Goal: Entertainment & Leisure: Consume media (video, audio)

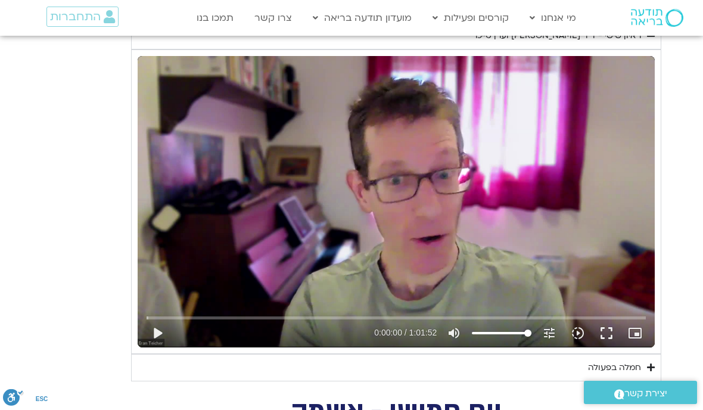
scroll to position [1337, 0]
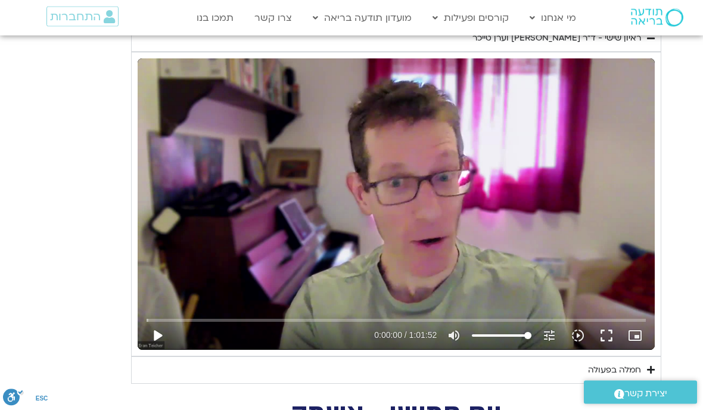
click at [162, 337] on button "play_arrow" at bounding box center [157, 336] width 29 height 29
type input "1081.16"
type input "0.0492834583856165"
type input "1081.16"
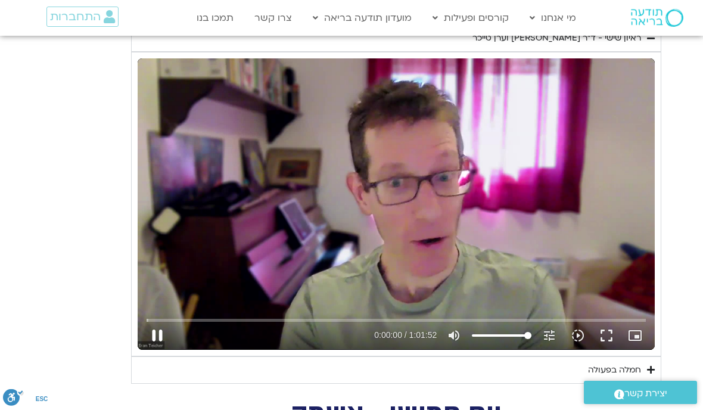
type input "0.175673875026405"
type input "1081.16"
type input "0.207962543094593"
type input "1081.16"
type input "0.334368875616991"
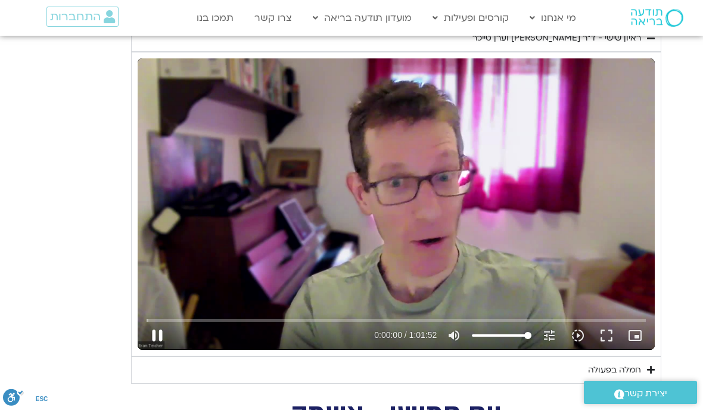
type input "1081.16"
type input "0.462728001065744"
type input "1081.16"
type input "0.590939376529323"
type input "1081.16"
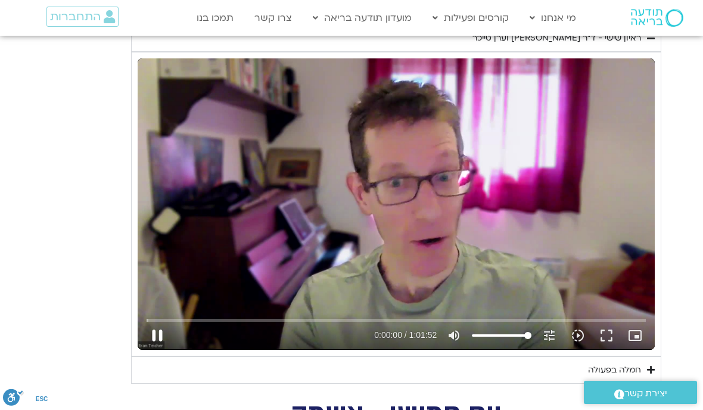
type input "0.716382000557133"
type input "1081.16"
type input "0.841540625653991"
type input "1081.16"
type input "0.908075745"
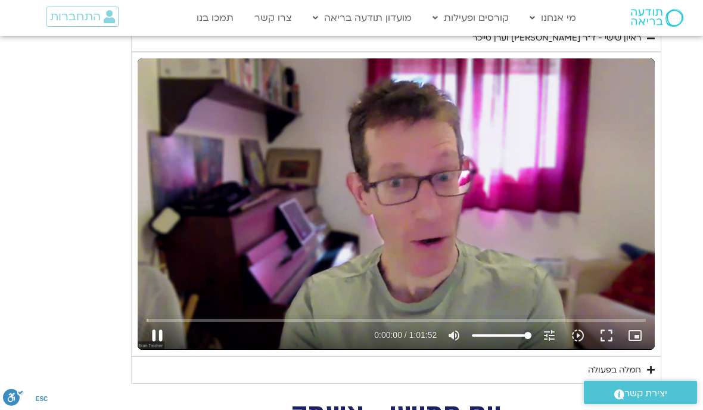
type input "1081.16"
type input "1.0918215636041"
type input "1081.16"
type input "1.2173478766493"
type input "1081.16"
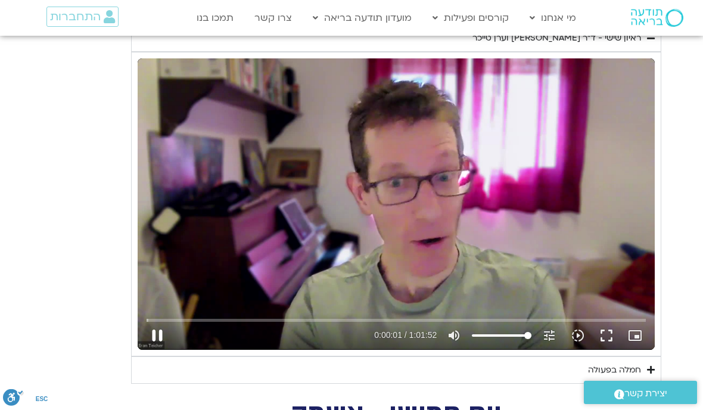
type input "1.34240424229779"
type input "1081.16"
type input "1.46782310833144"
type input "1081.16"
type input "1.59289805491307"
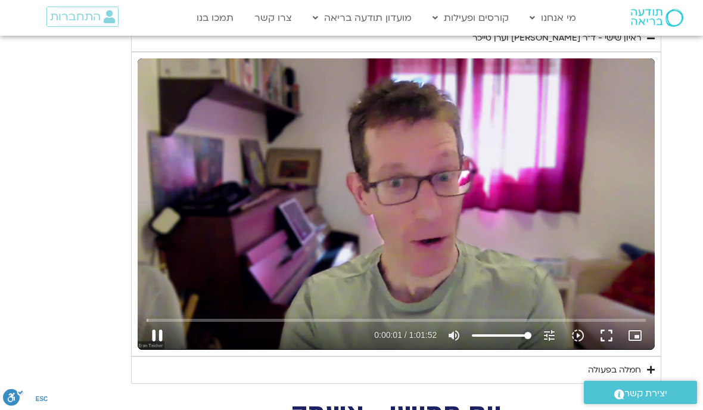
type input "1081.16"
type input "1.71899645364955"
type input "1081.16"
type input "1.84416136004053"
type input "1081.16"
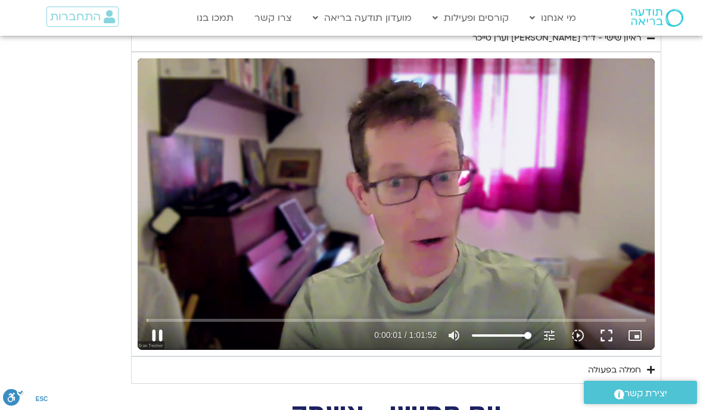
type input "1.91042871"
type input "1081.16"
type input "2.09558008003034"
type input "1081.16"
type input "2.22171980999805"
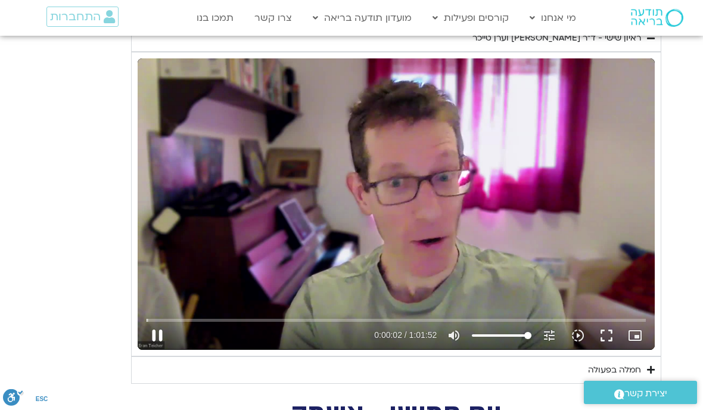
type input "1081.16"
type input "2.34781611381479"
type input "1081.16"
type input "2.4749252925988"
type input "1081.16"
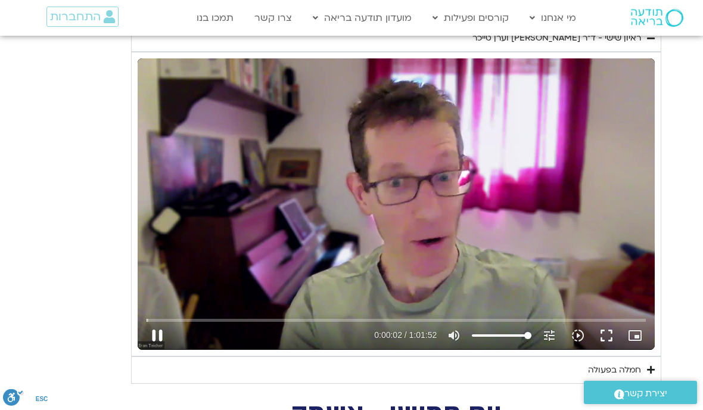
type input "2.60022867959515"
type input "1081.16"
type input "2.72706282739368"
type input "1081.16"
type input "2.85234704744893"
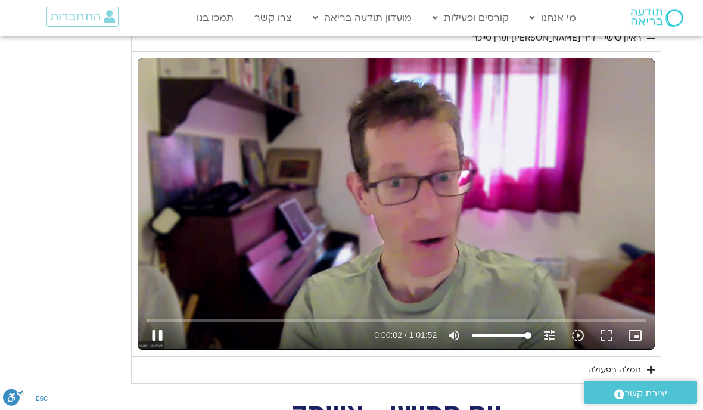
type input "1081.16"
type input "2.910743359"
type input "1081.16"
type input "3.10970484952554"
type input "1081.16"
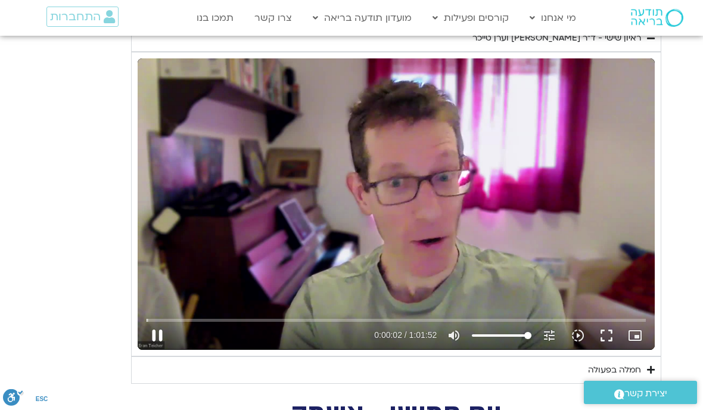
type input "3.23507377961809"
type input "1081.16"
type input "3.36038595840535"
type input "1081.16"
type input "3.48565967756514"
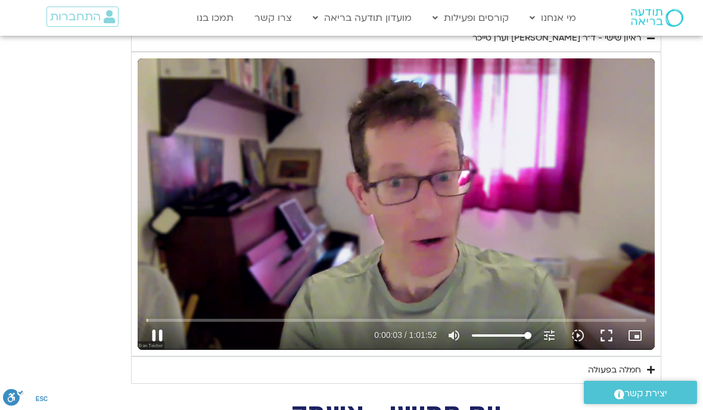
type input "1081.16"
type input "3.61069957667423"
type input "1081.16"
type input "3.73633454691709"
type input "1081.16"
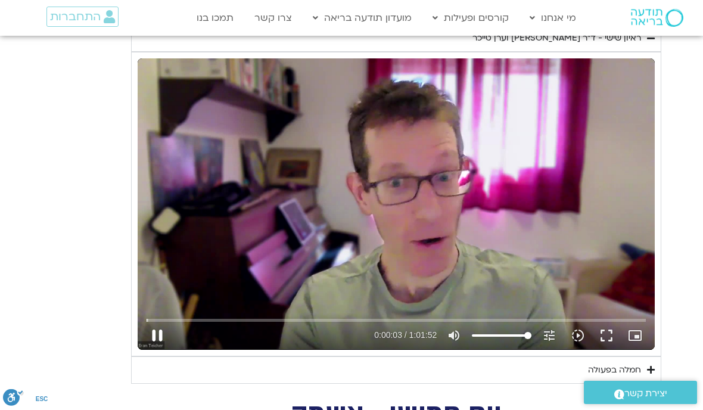
type input "3.86145714176798"
type input "1081.16"
type input "3.914580603"
type input "1081.16"
type input "4.11168269900437"
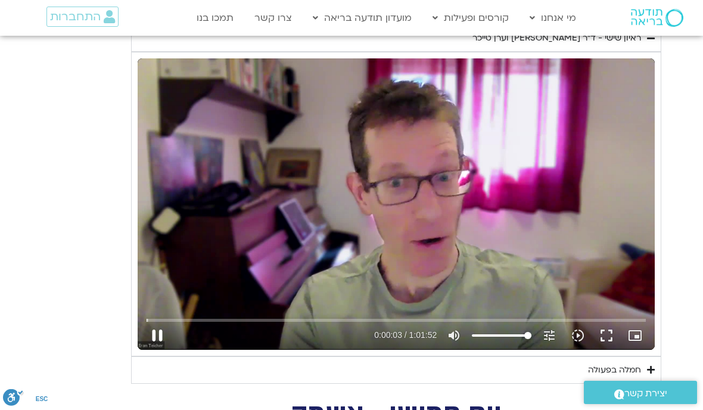
type input "1081.16"
type input "4.24276162771383"
type input "1081.16"
type input "4.36797493129707"
type input "1081.16"
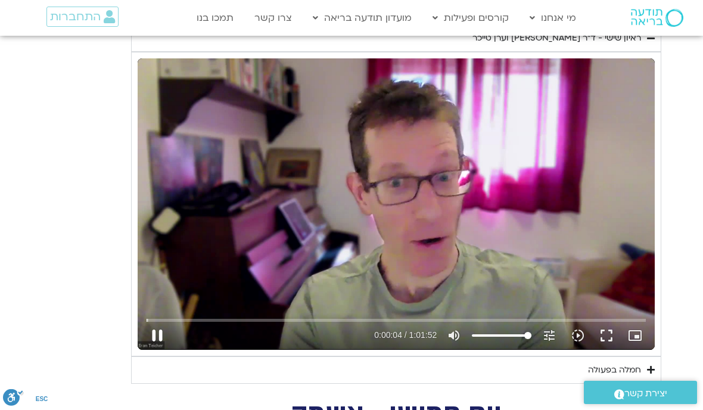
type input "4.49382131894791"
type input "1081.16"
type input "4.62077738410185"
type input "1081.16"
type input "4.74659206358674"
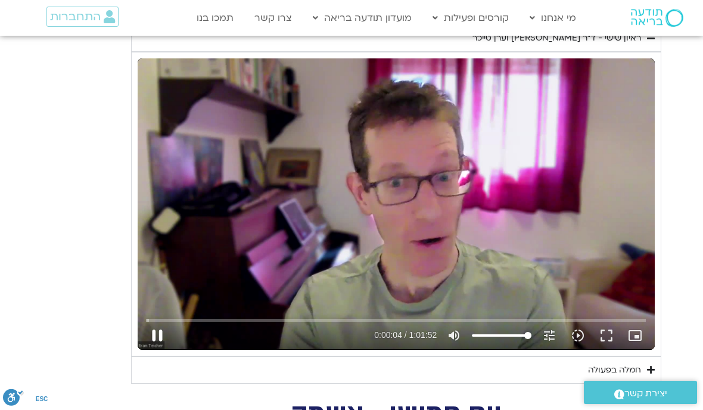
type input "1081.16"
type input "4.87221740863775"
type input "1081.16"
type input "4.911543727"
type input "1081.16"
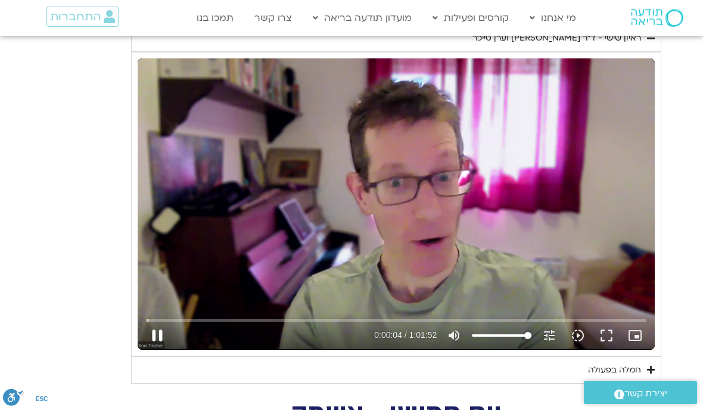
type input "5.12491898760792"
type input "1081.16"
type input "5.25045521107275"
type input "1081.16"
type input "5.37671214270813"
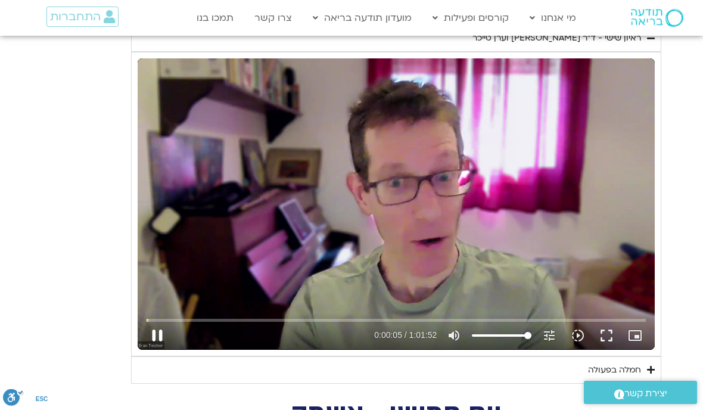
type input "1081.16"
type input "5.503247050129"
type input "1081.16"
type input "5.62830231394947"
type input "1081.16"
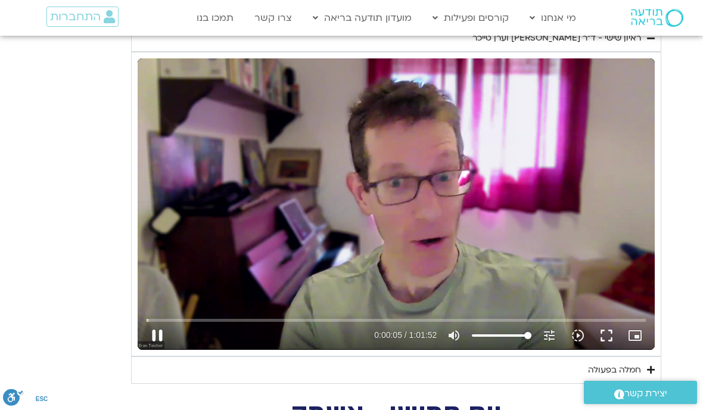
type input "5.75428758111317"
type input "1081.16"
type input "5.87933167829532"
type input "1081.16"
type input "6.00500932829247"
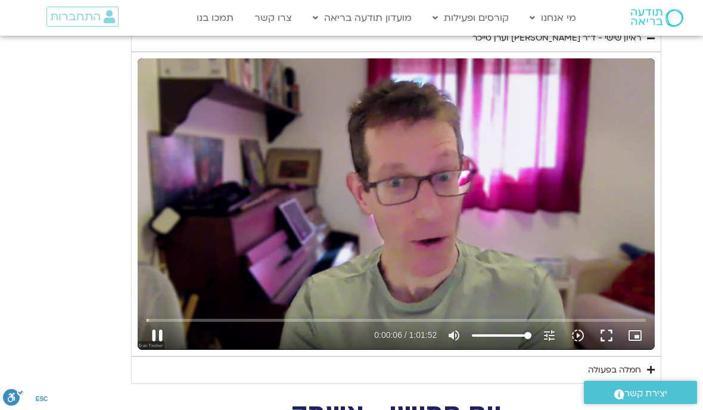
type input "1081.16"
type input "6.13004913600587"
type input "1081.16"
type input "6.25659152632926"
type input "1081.16"
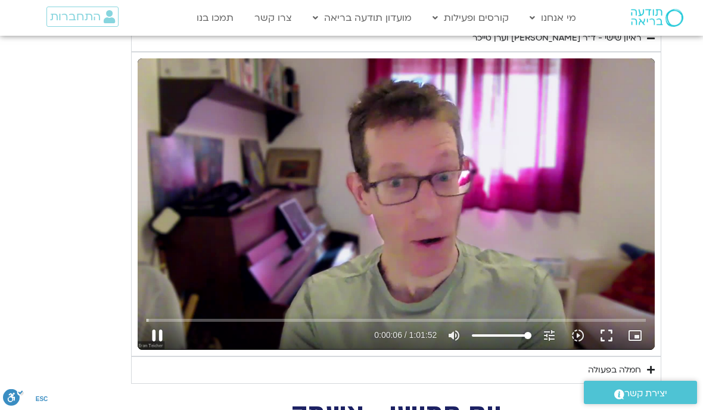
type input "6.38207358249793"
type input "1081.16"
type input "6.5073241969693"
type input "1081.16"
type input "6.63278229575182"
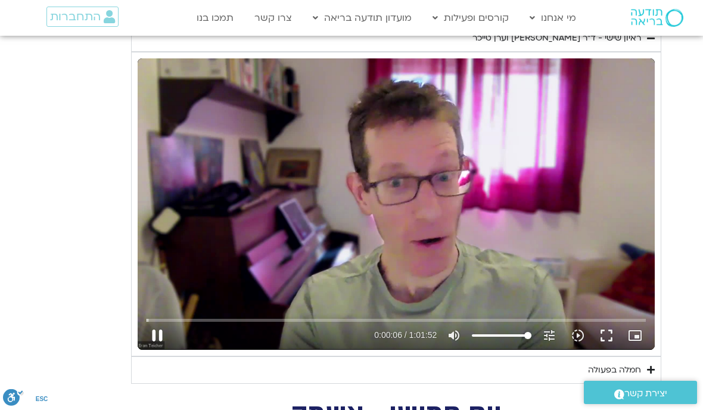
type input "1081.16"
type input "6.75784060468069"
type input "1081.16"
type input "6.88364282627302"
type input "1081.16"
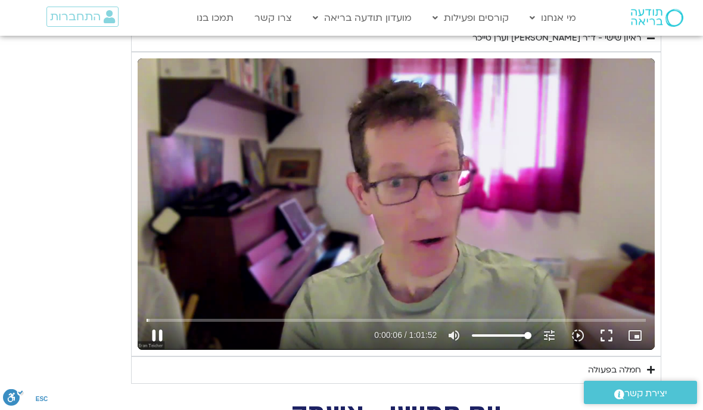
type input "7.00911447576575"
type input "1081.16"
type input "7.1351814517584"
type input "1081.16"
type input "7.26039284234285"
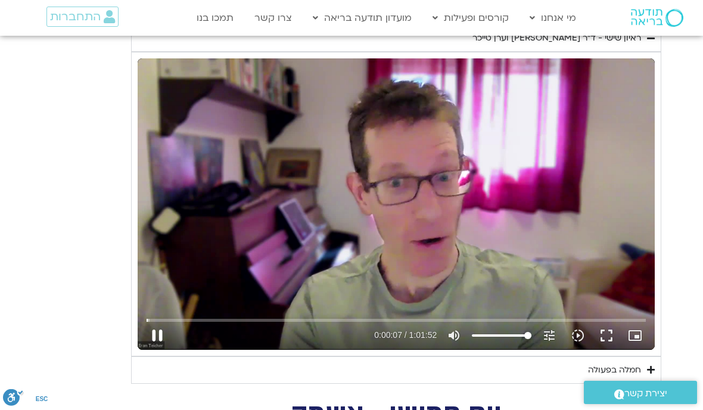
type input "1081.16"
type input "7.3860761093694"
type input "1081.16"
type input "7.51180314117232"
type input "1081.16"
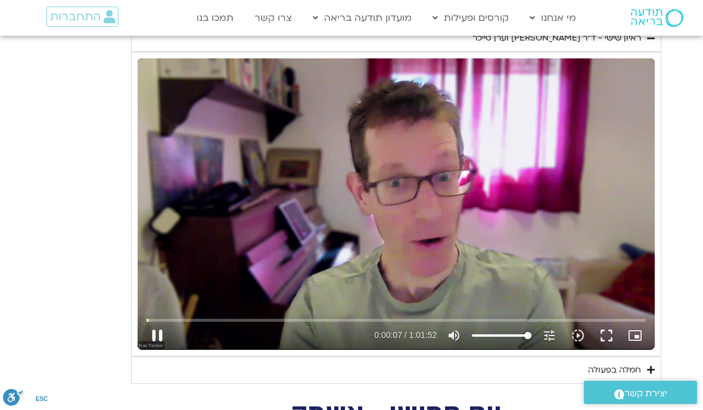
type input "7.63722286563462"
type input "1081.16"
type input "7.7622719243877"
type input "1081.16"
type input "7.88809181675447"
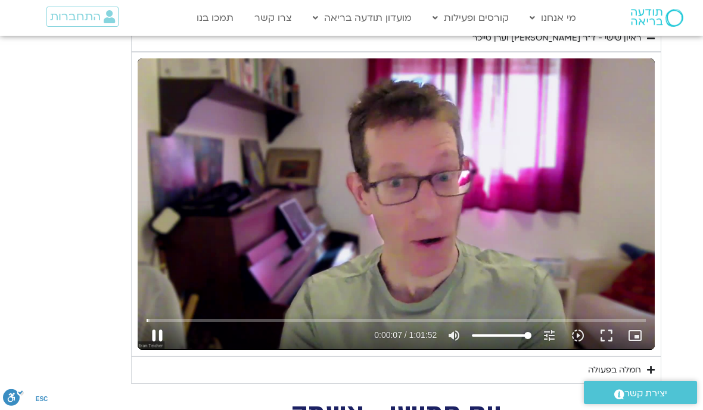
type input "1081.16"
type input "8.01312049030779"
type input "1081.16"
type input "8.13942488536507"
type input "1081.16"
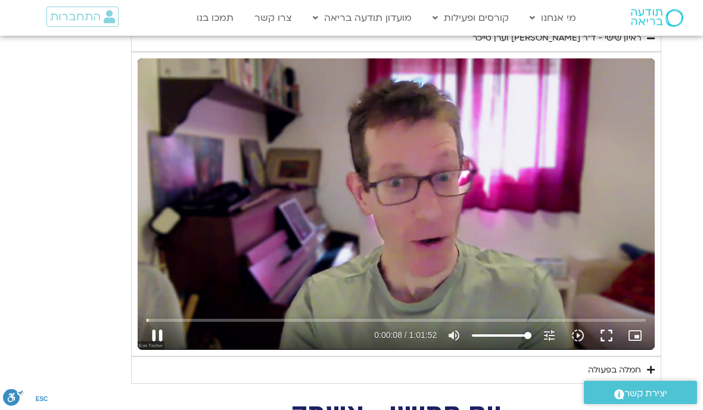
type input "8.26487806959026"
type input "1081.16"
type input "8.39261767314969"
type input "1081.16"
type input "8.5181155036404"
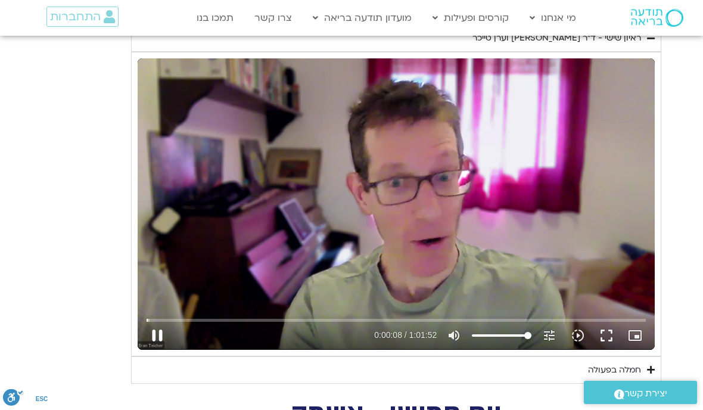
type input "1081.16"
type input "8.64336277241682"
type input "1081.16"
type input "8.76839629285811"
type input "1081.16"
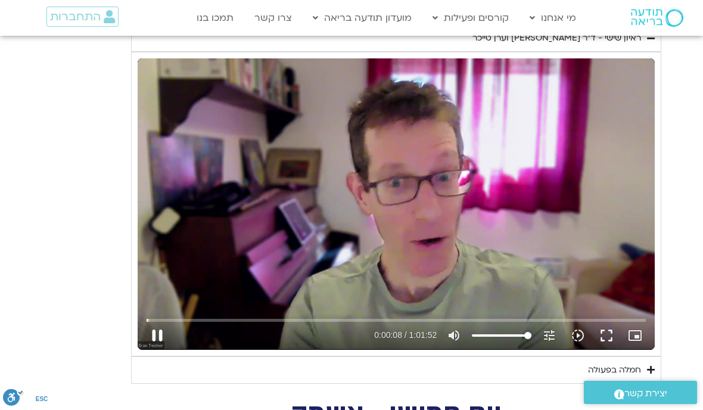
type input "8.89342768801384"
type input "1081.16"
type input "9.01952527043825"
type input "1081.16"
type input "9.14478546059884"
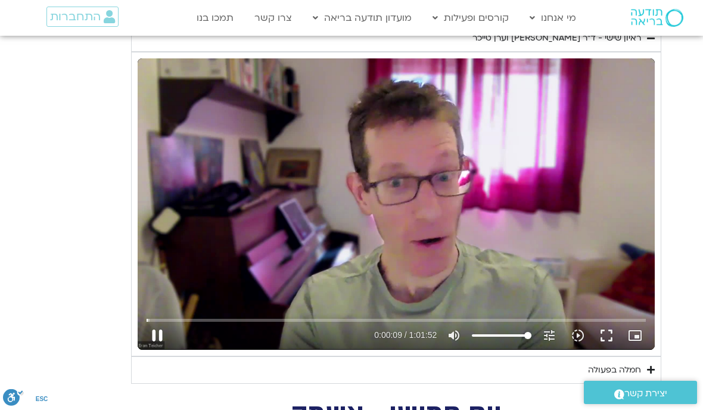
type input "1081.16"
type input "9.27165636373362"
type input "1081.16"
type input "9.39669925955004"
type input "1081.16"
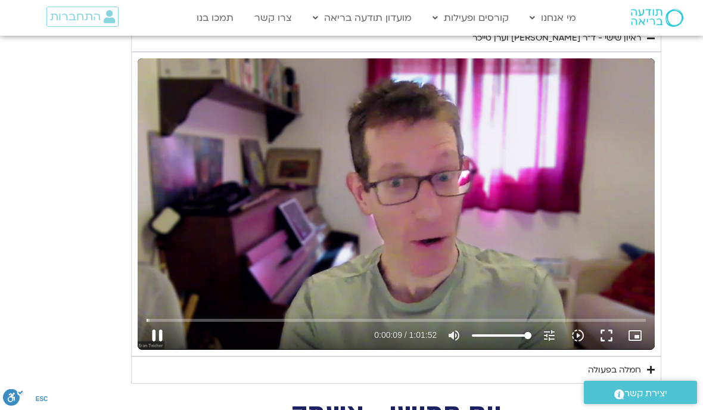
type input "9.52252976884327"
type input "1081.16"
type input "9.64762562742133"
type input "1081.16"
type input "9.77534881735339"
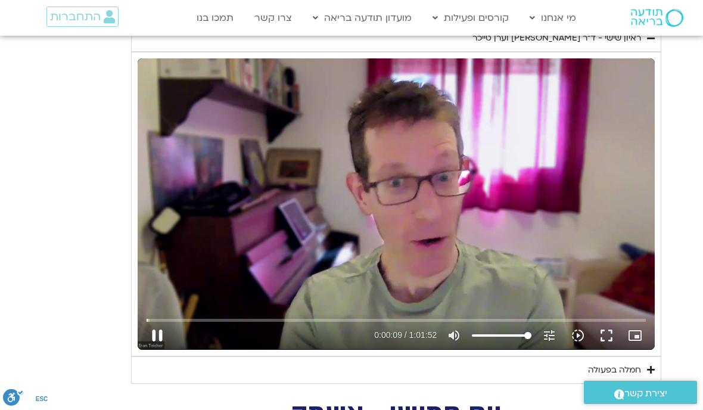
type input "1081.16"
type input "9.90053449228341"
type input "1081.16"
type input "10.0264229550068"
type input "1081.16"
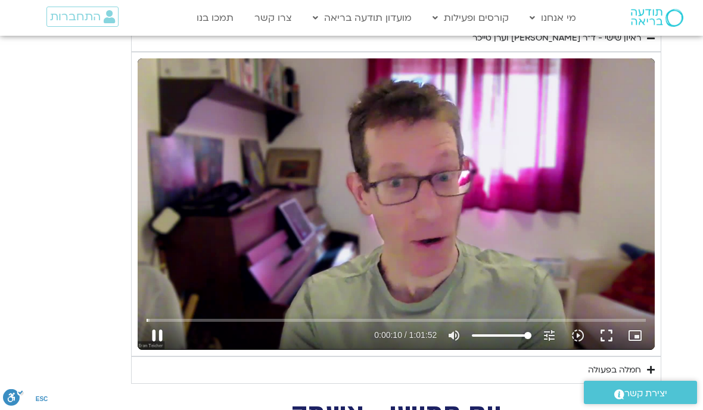
type input "10.1516693097443"
type input "1081.16"
type input "10.2791730428268"
type input "1081.16"
type input "10.4043365460518"
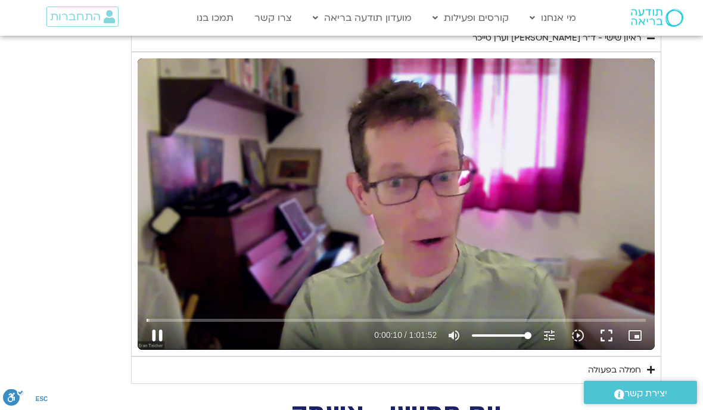
type input "1081.16"
type input "10.5297194012164"
type input "1081.16"
type input "10.6552306733027"
type input "1081.16"
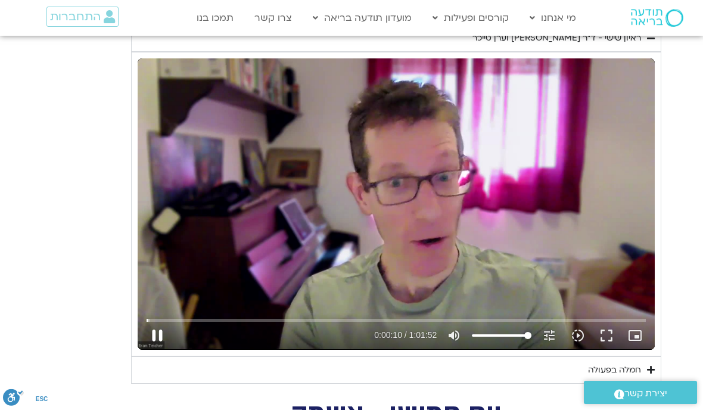
type input "10.7805356961668"
type input "1081.16"
type input "10.9056615748488"
type input "1081.16"
type input "11.0307609283948"
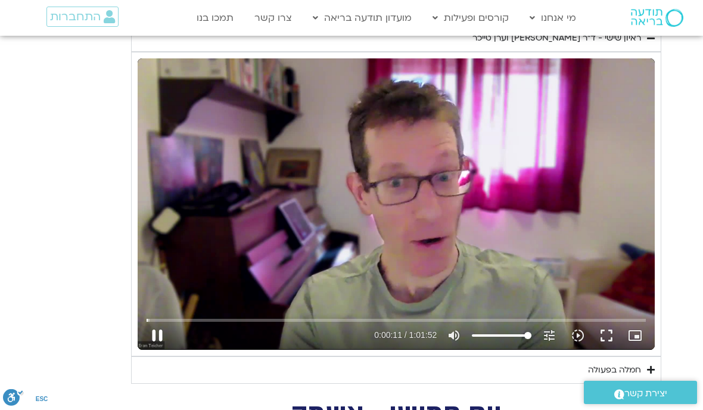
type input "1081.16"
type input "11.1562160355939"
type input "1081.16"
type input "11.2815038527013"
type input "1081.16"
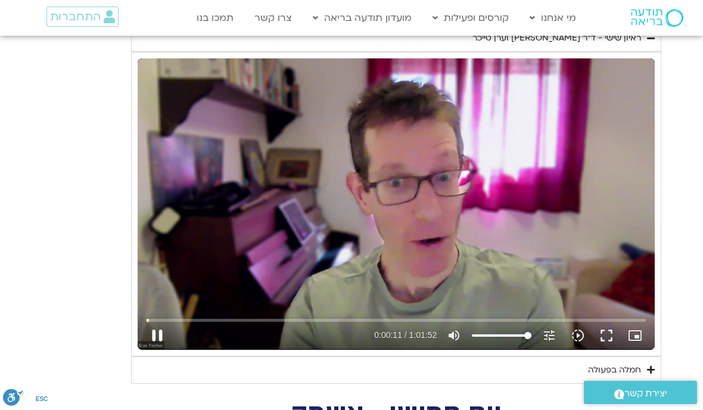
type input "11.4069527786069"
type input "1081.16"
type input "11.5322224690087"
type input "1081.16"
type input "11.6577321598321"
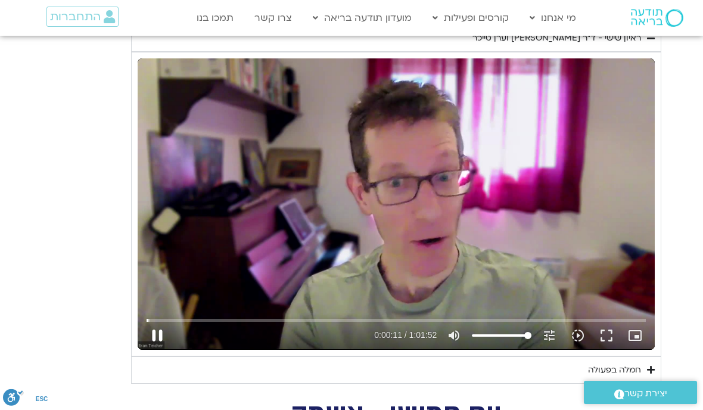
type input "1081.16"
type input "11.7837600592527"
type input "1081.16"
type input "11.9088511923578"
type input "1081.16"
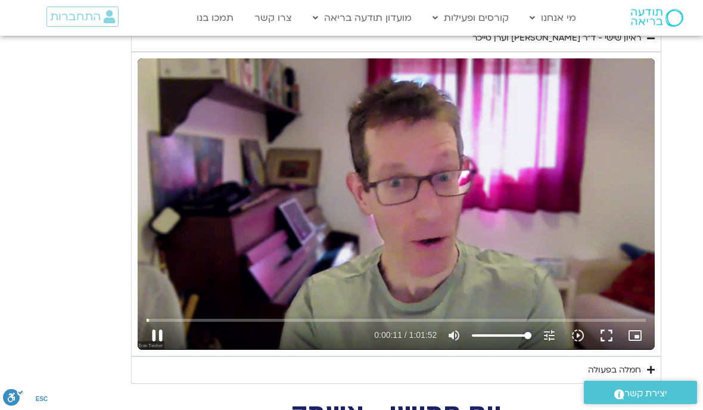
type input "12.0342004419286"
type input "1081.16"
type input "12.1600954219537"
type input "1081.16"
type input "12.2876236936749"
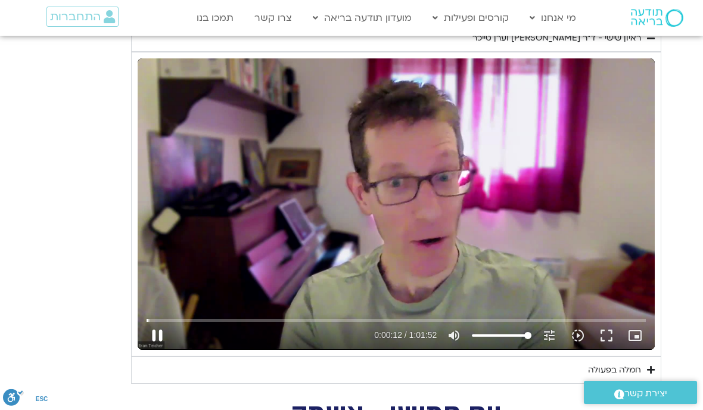
type input "1081.16"
type input "12.4126570290035"
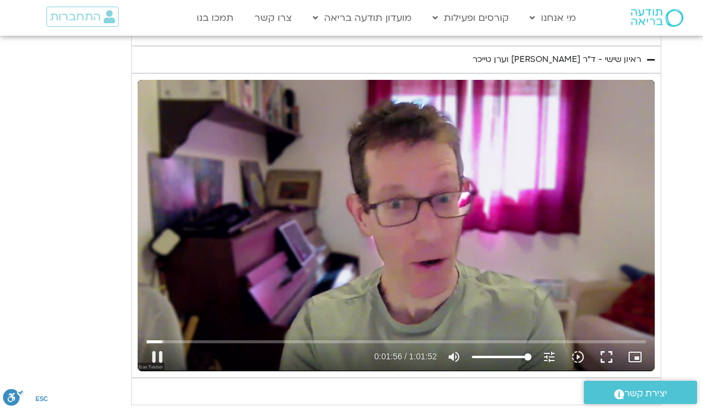
scroll to position [1334, 0]
